Goal: Information Seeking & Learning: Learn about a topic

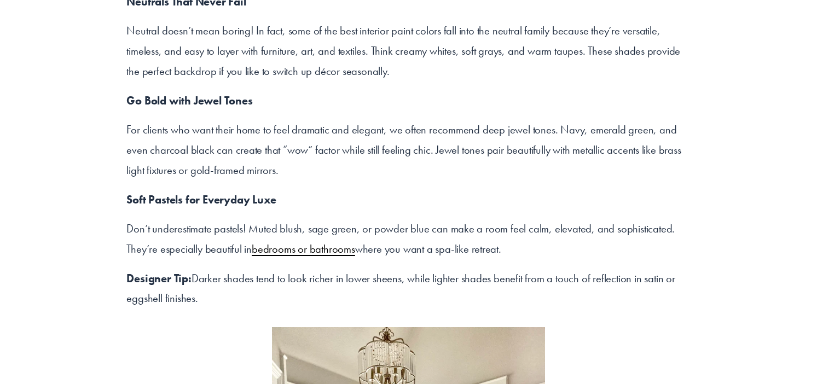
scroll to position [537, 0]
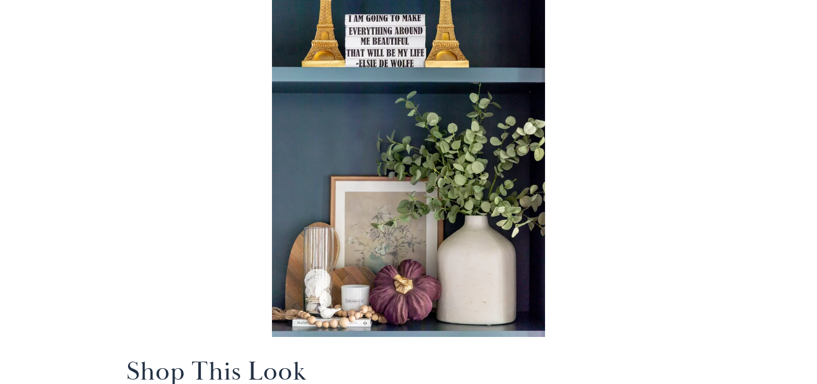
scroll to position [9497, 0]
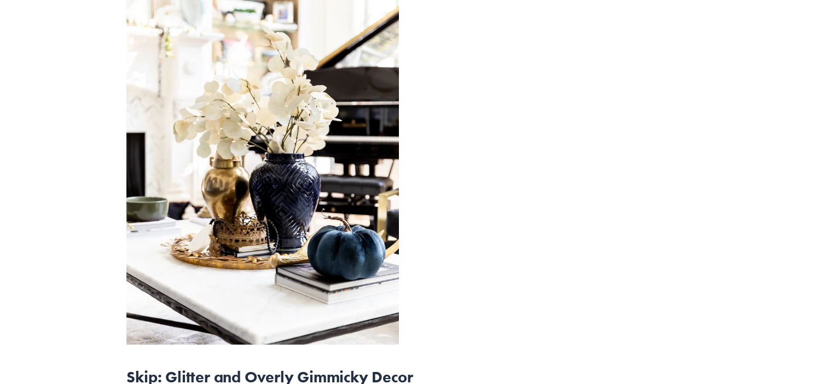
scroll to position [4583, 0]
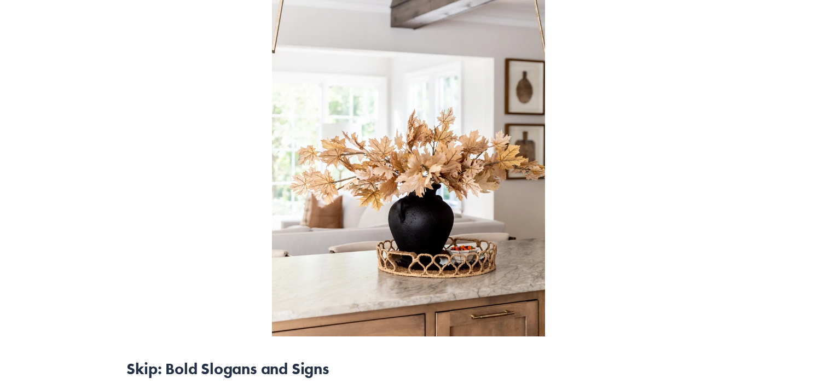
scroll to position [5610, 0]
click at [669, 230] on div at bounding box center [408, 136] width 582 height 417
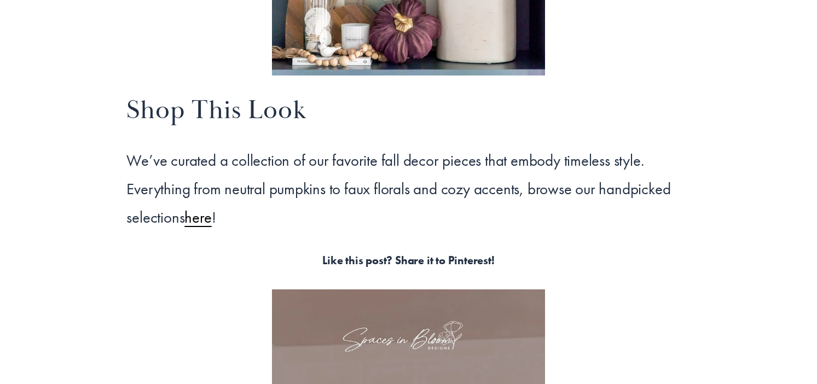
scroll to position [9758, 0]
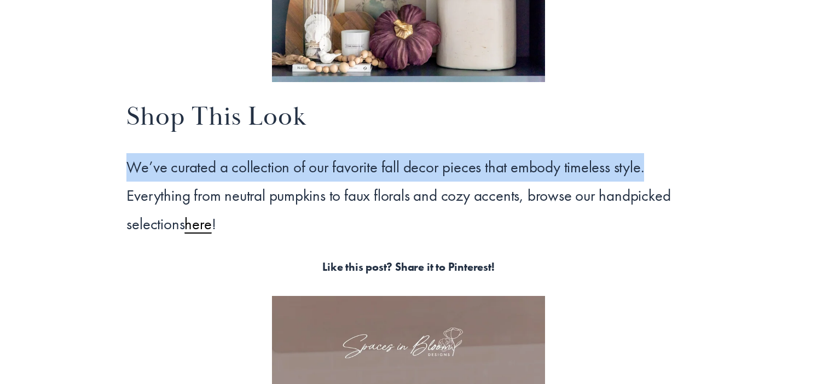
drag, startPoint x: 644, startPoint y: 170, endPoint x: 66, endPoint y: 156, distance: 578.4
